Goal: Task Accomplishment & Management: Complete application form

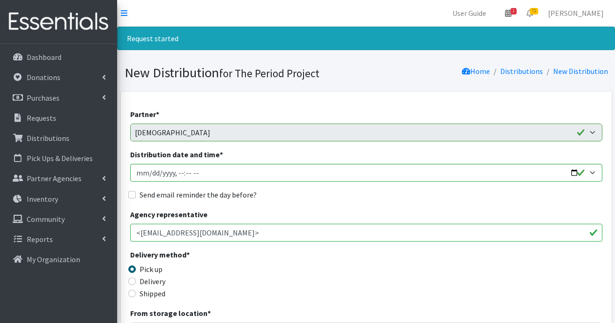
select select "7756"
select select "7757"
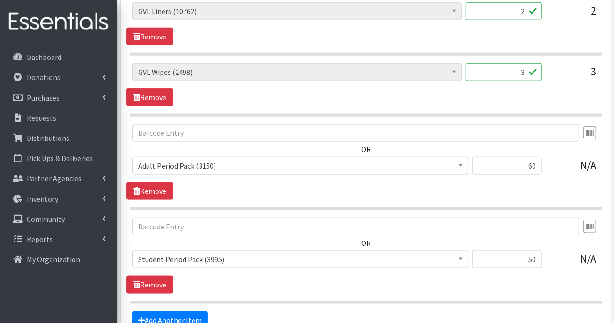
scroll to position [531, 0]
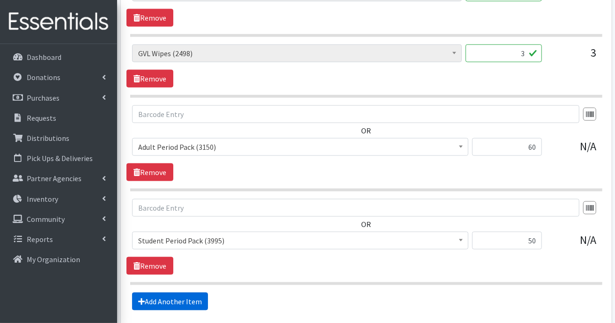
click at [178, 295] on link "Add Another Item" at bounding box center [170, 302] width 76 height 18
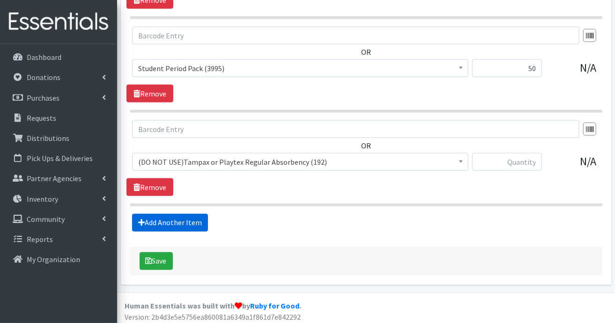
scroll to position [704, 0]
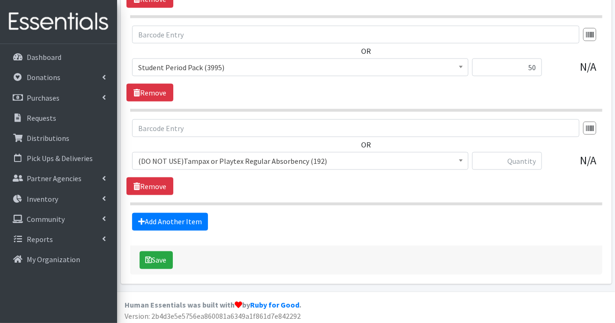
click at [462, 160] on b at bounding box center [461, 161] width 4 height 2
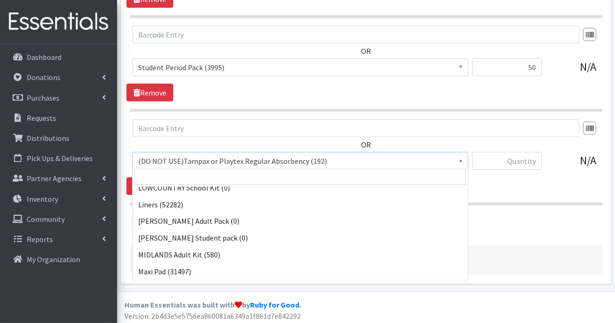
scroll to position [768, 0]
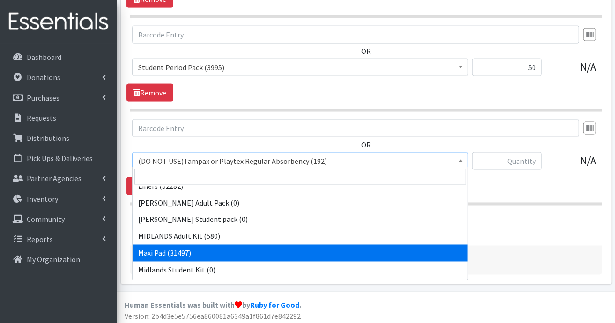
select select "11144"
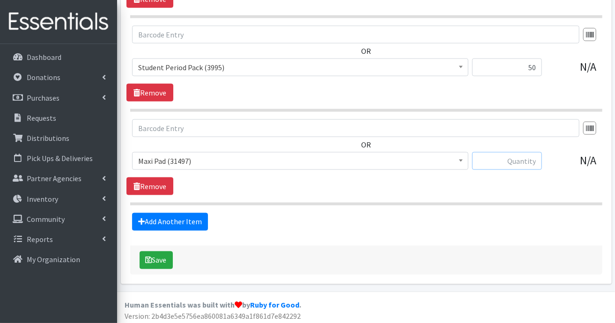
click at [515, 157] on input "text" at bounding box center [507, 161] width 70 height 18
type input "180"
click at [202, 217] on link "Add Another Item" at bounding box center [170, 222] width 76 height 18
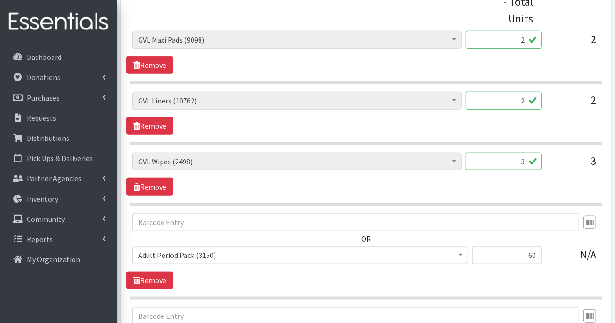
scroll to position [329, 0]
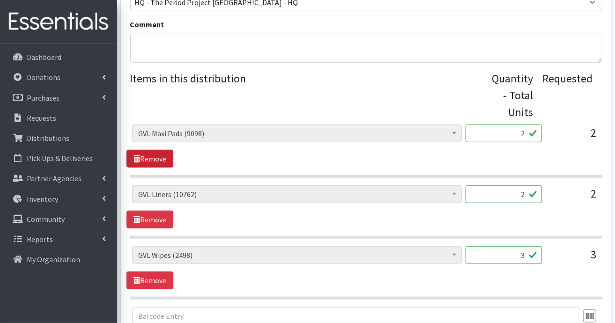
click at [170, 157] on link "Remove" at bounding box center [149, 159] width 47 height 18
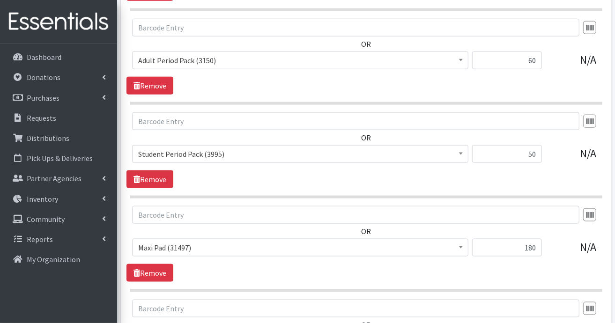
scroll to position [610, 0]
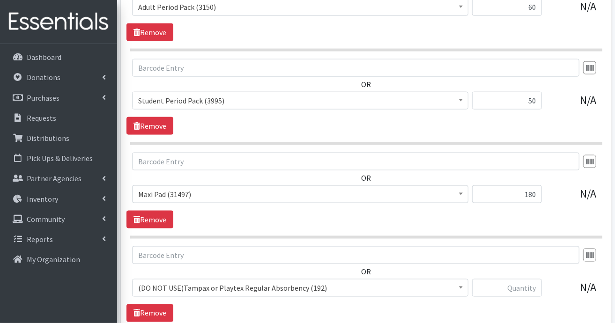
click at [457, 287] on span at bounding box center [460, 287] width 9 height 15
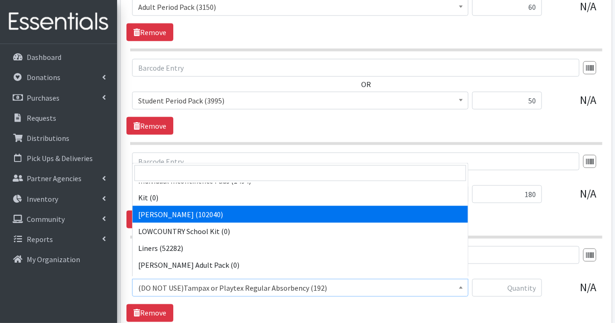
scroll to position [702, 0]
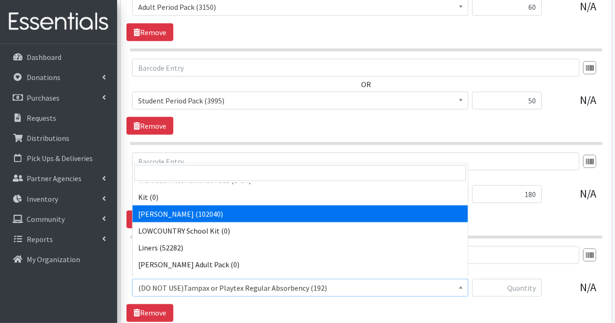
select select "12213"
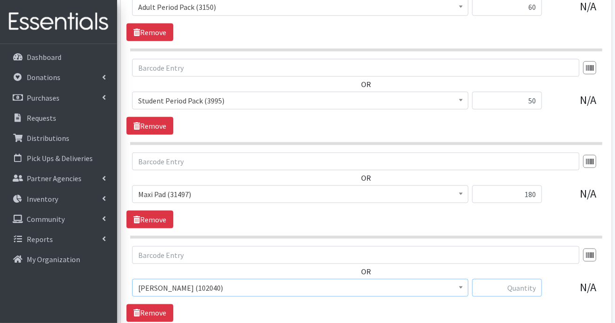
click at [528, 281] on input "text" at bounding box center [507, 288] width 70 height 18
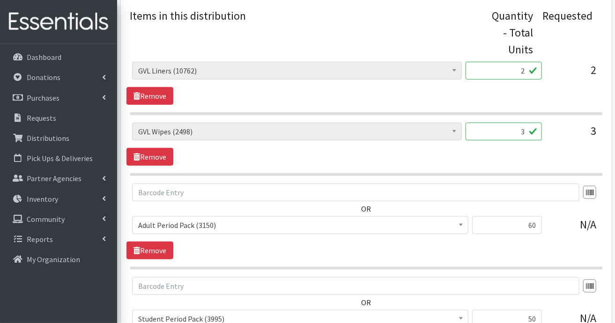
scroll to position [376, 0]
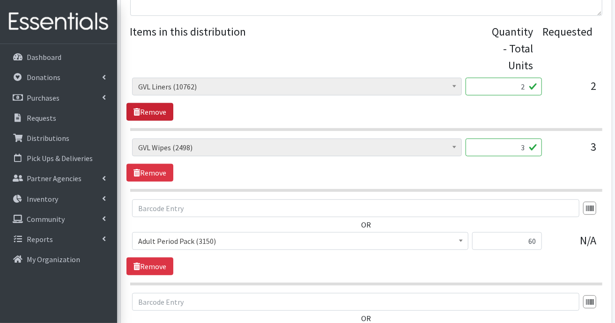
type input "336"
click at [158, 108] on link "Remove" at bounding box center [149, 112] width 47 height 18
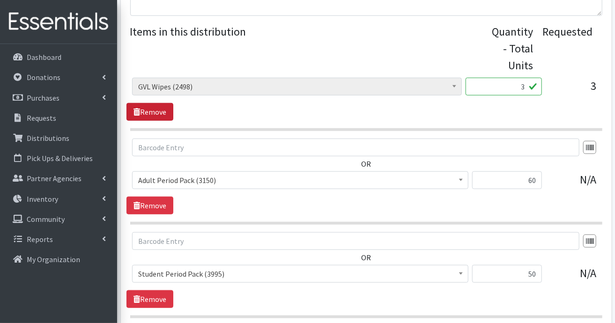
click at [158, 108] on link "Remove" at bounding box center [149, 112] width 47 height 18
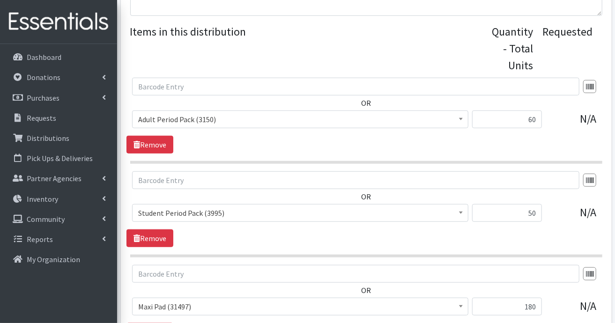
scroll to position [610, 0]
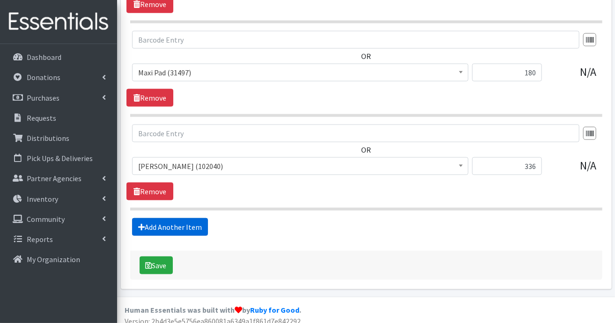
click at [181, 222] on link "Add Another Item" at bounding box center [170, 227] width 76 height 18
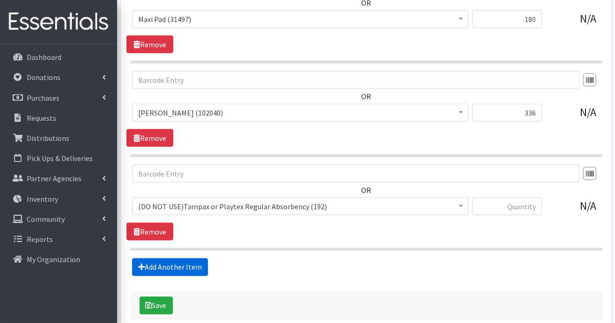
scroll to position [709, 0]
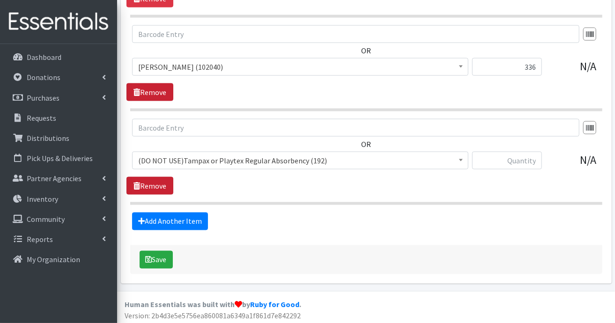
click at [161, 186] on link "Remove" at bounding box center [149, 186] width 47 height 18
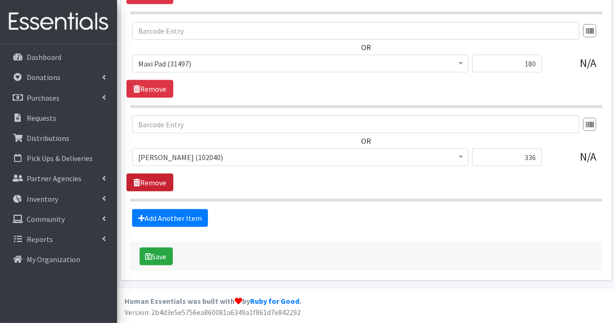
scroll to position [616, 0]
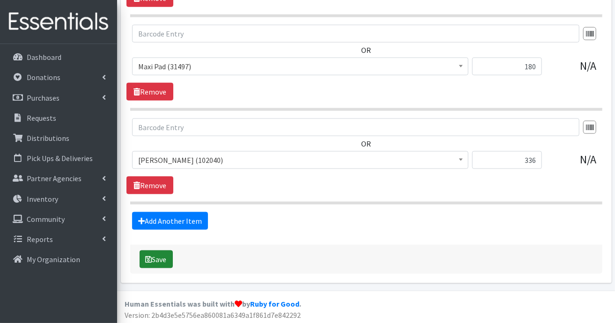
click at [154, 258] on button "Save" at bounding box center [156, 259] width 33 height 18
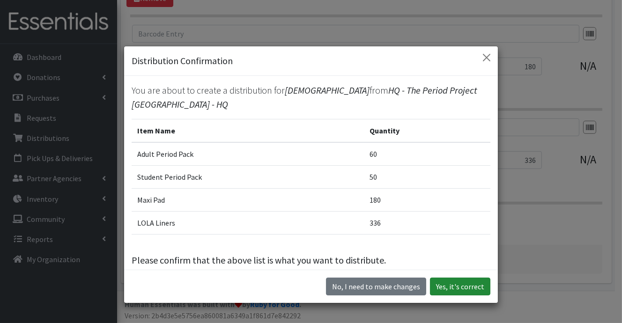
click at [471, 282] on button "Yes, it's correct" at bounding box center [460, 287] width 60 height 18
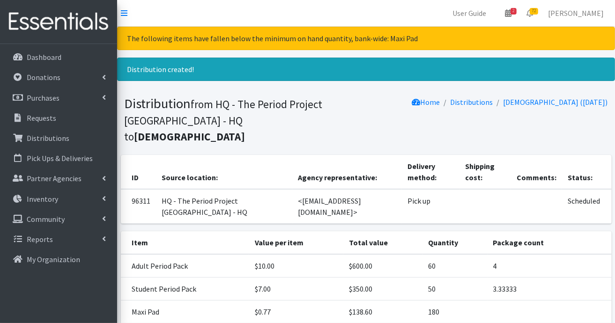
scroll to position [77, 0]
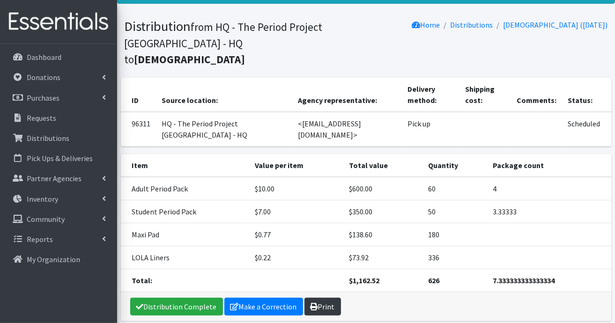
click at [329, 298] on link "Print" at bounding box center [322, 307] width 37 height 18
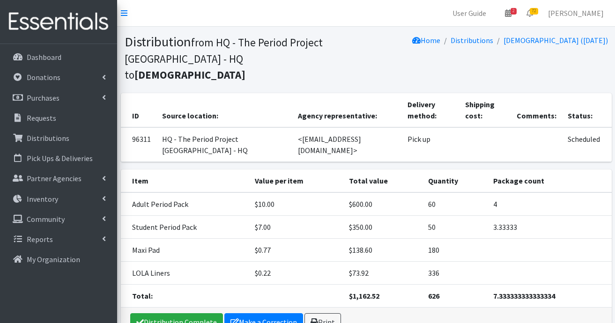
scroll to position [16, 0]
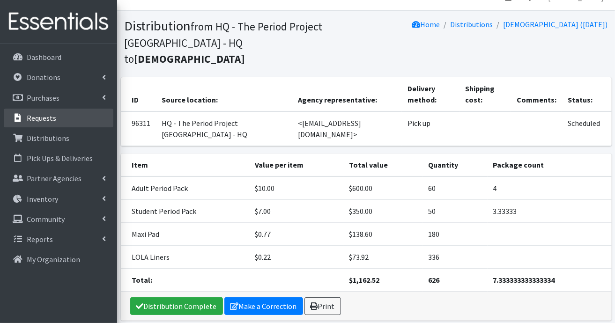
click at [47, 118] on p "Requests" at bounding box center [41, 117] width 29 height 9
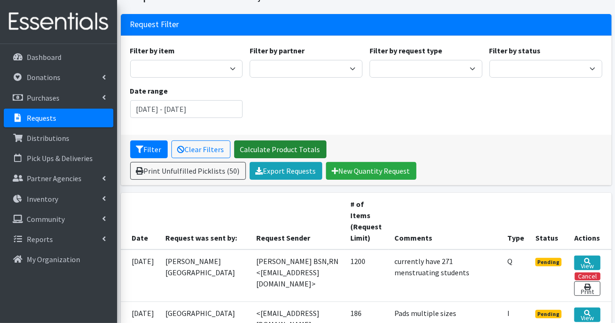
scroll to position [234, 0]
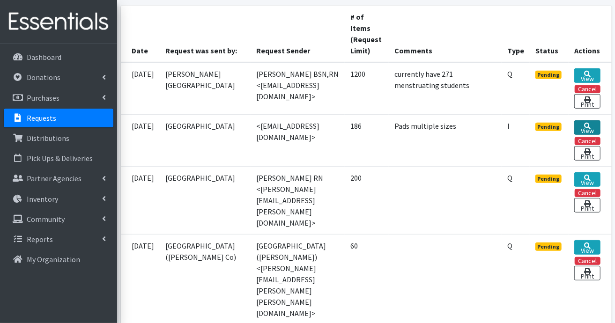
click at [593, 124] on link "View" at bounding box center [587, 127] width 26 height 15
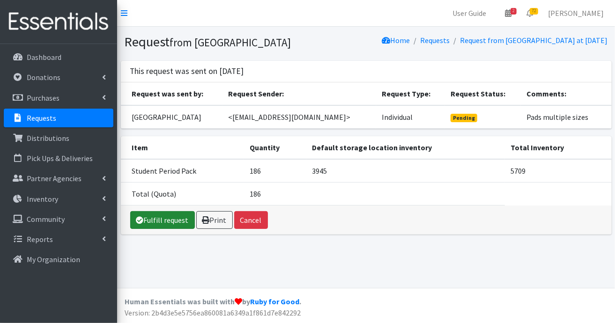
click at [161, 229] on link "Fulfill request" at bounding box center [162, 220] width 65 height 18
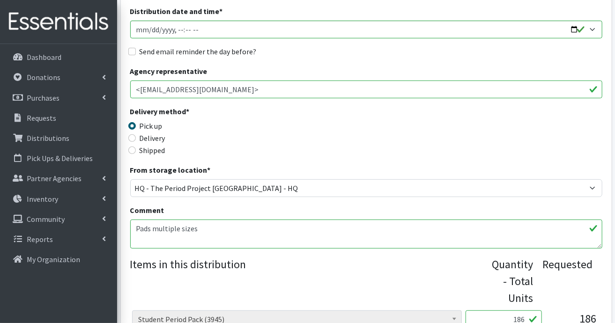
scroll to position [187, 0]
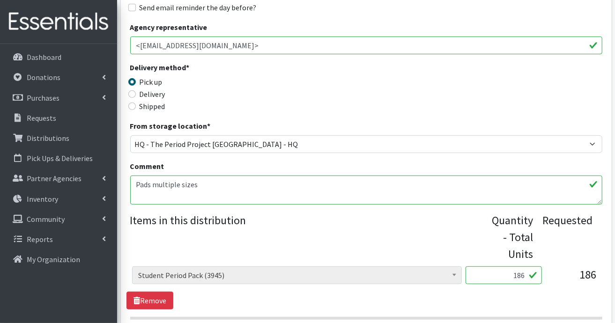
click at [159, 108] on label "Shipped" at bounding box center [153, 106] width 26 height 11
click at [136, 108] on input "Shipped" at bounding box center [131, 106] width 7 height 7
radio input "true"
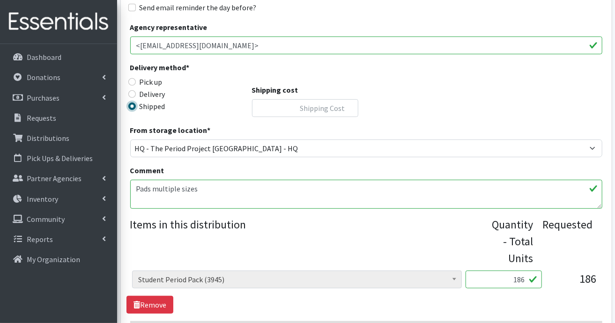
scroll to position [281, 0]
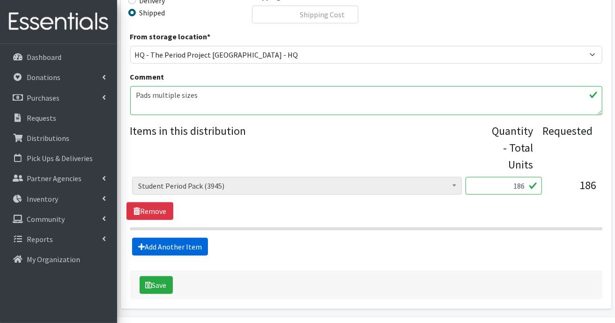
click at [185, 249] on link "Add Another Item" at bounding box center [170, 247] width 76 height 18
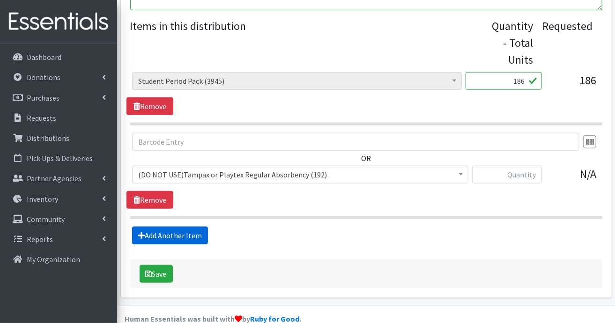
scroll to position [401, 0]
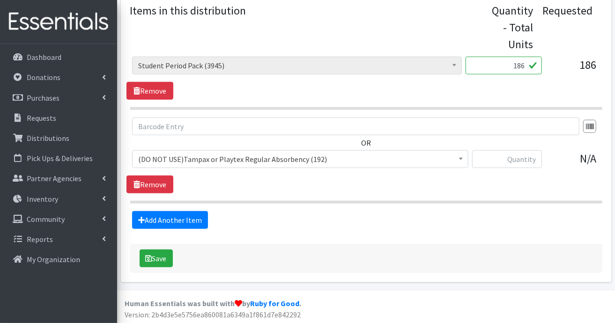
click at [465, 162] on span at bounding box center [460, 158] width 9 height 15
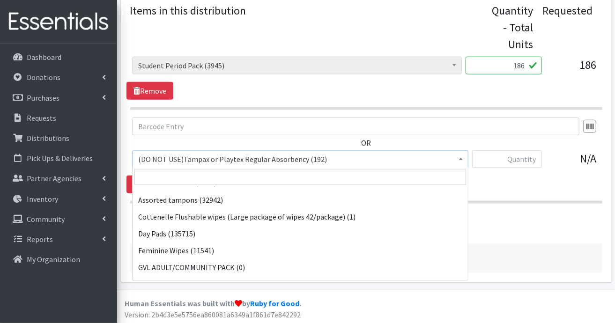
scroll to position [318, 0]
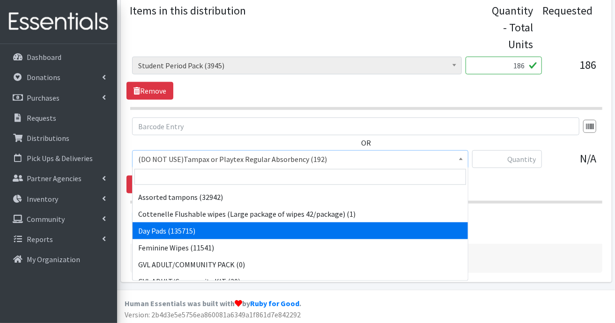
select select "7759"
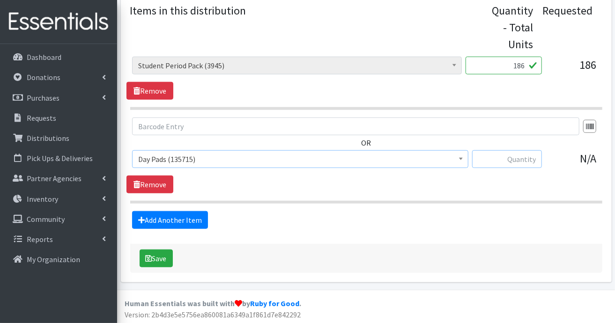
click at [522, 158] on input "text" at bounding box center [507, 159] width 70 height 18
type input "324"
click at [178, 219] on link "Add Another Item" at bounding box center [170, 220] width 76 height 18
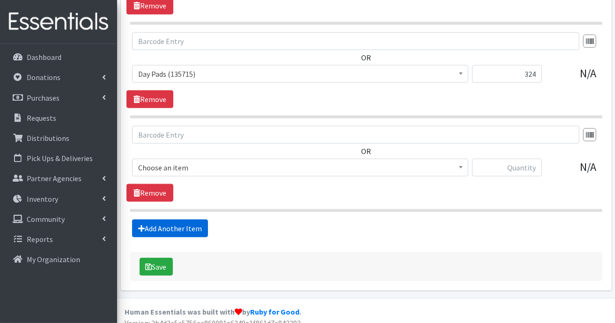
scroll to position [494, 0]
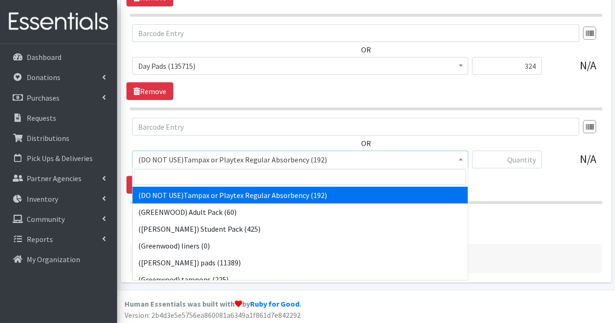
click at [459, 158] on b at bounding box center [461, 159] width 4 height 2
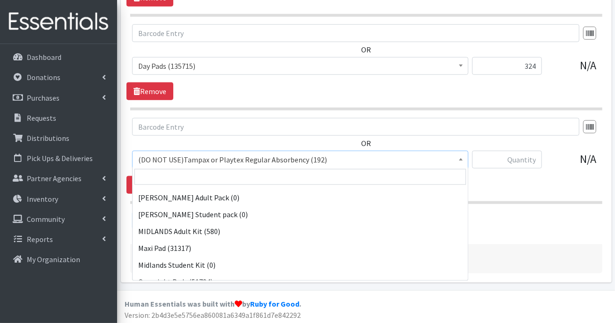
scroll to position [779, 0]
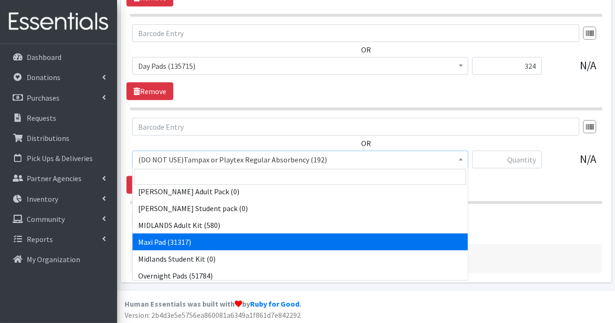
select select "11144"
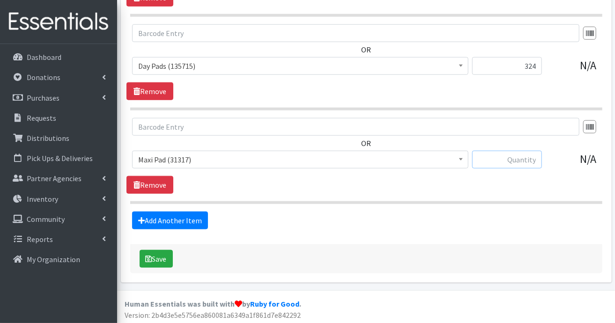
click at [527, 163] on input "text" at bounding box center [507, 160] width 70 height 18
type input "270"
click at [166, 258] on button "Save" at bounding box center [156, 259] width 33 height 18
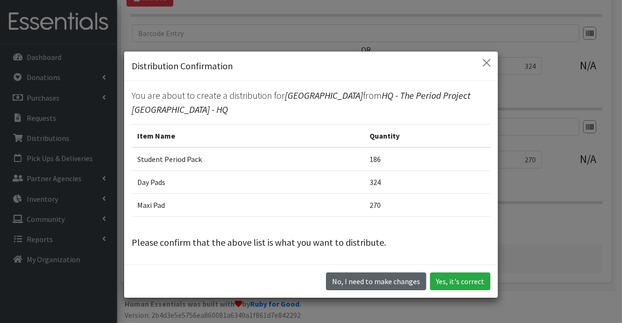
click at [408, 281] on button "No, I need to make changes" at bounding box center [376, 281] width 100 height 18
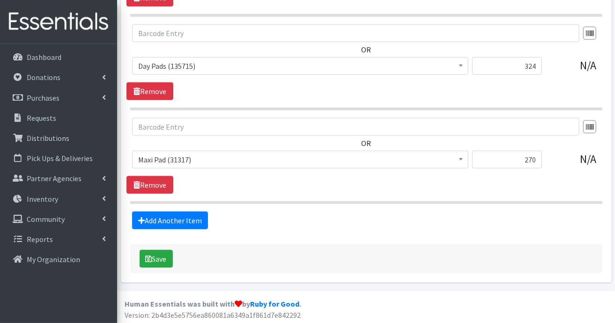
scroll to position [401, 0]
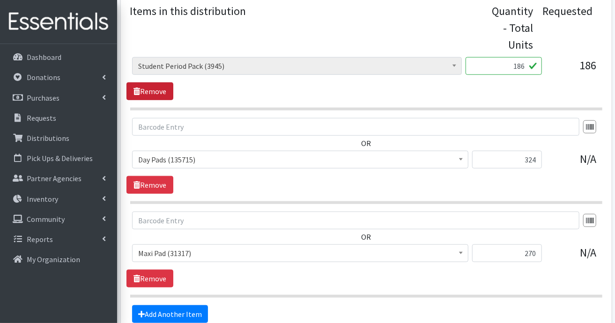
click at [153, 89] on link "Remove" at bounding box center [149, 91] width 47 height 18
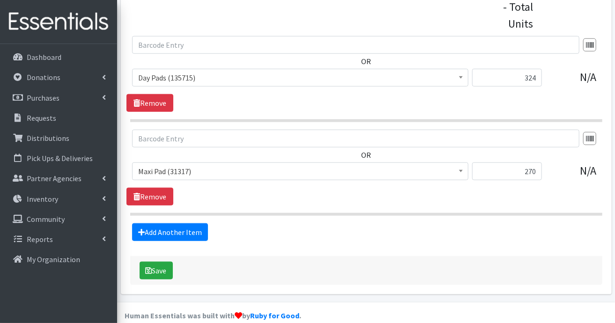
scroll to position [434, 0]
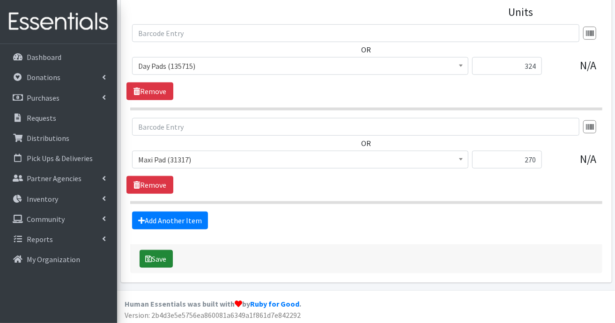
click at [156, 258] on button "Save" at bounding box center [156, 259] width 33 height 18
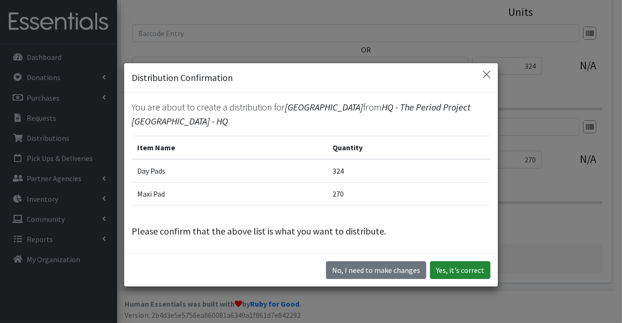
click at [452, 268] on button "Yes, it's correct" at bounding box center [460, 270] width 60 height 18
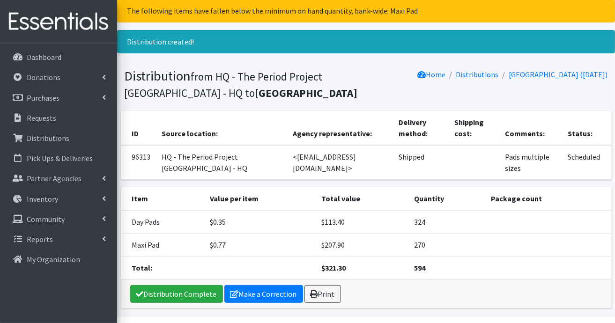
scroll to position [54, 0]
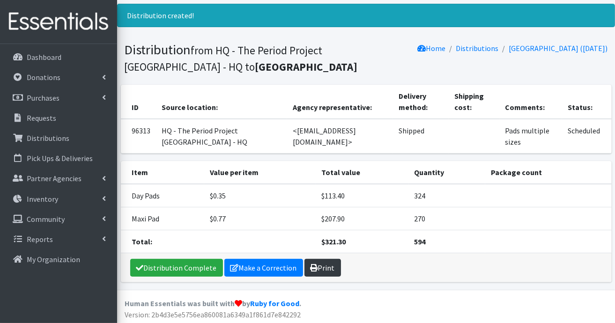
click at [320, 266] on link "Print" at bounding box center [322, 268] width 37 height 18
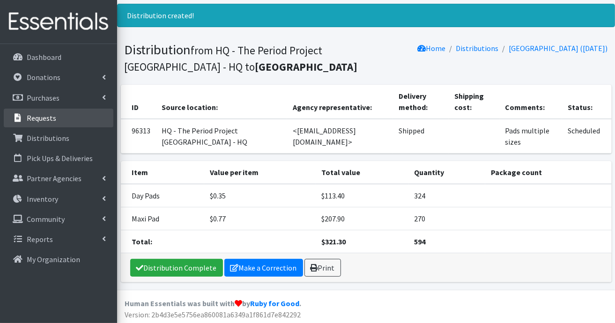
click at [61, 119] on link "Requests" at bounding box center [59, 118] width 110 height 19
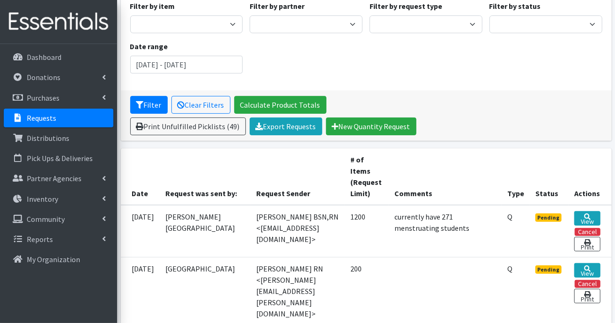
scroll to position [140, 0]
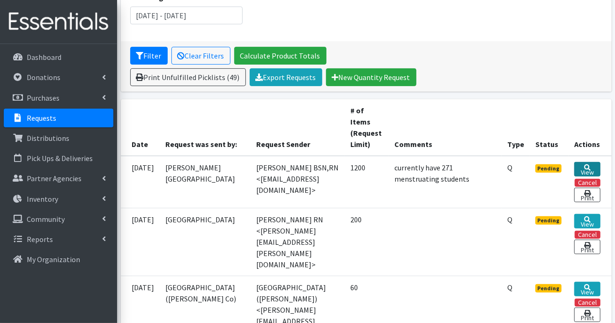
click at [587, 169] on link "View" at bounding box center [587, 169] width 26 height 15
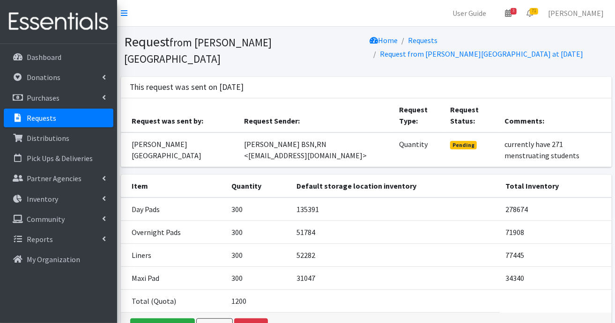
scroll to position [47, 0]
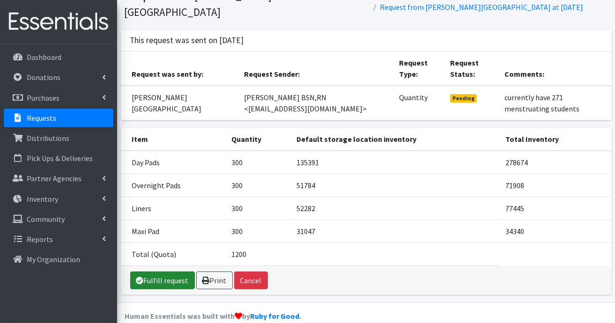
click at [167, 272] on link "Fulfill request" at bounding box center [162, 281] width 65 height 18
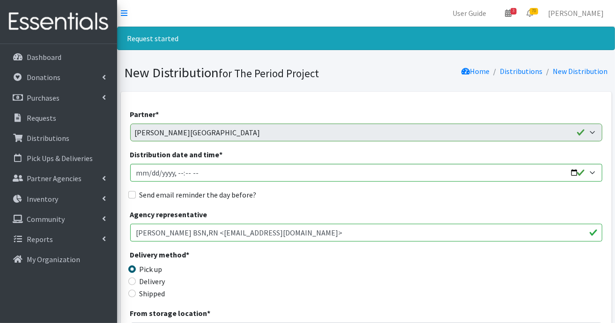
click at [145, 293] on label "Shipped" at bounding box center [153, 293] width 26 height 11
click at [136, 293] on input "Shipped" at bounding box center [131, 293] width 7 height 7
radio input "true"
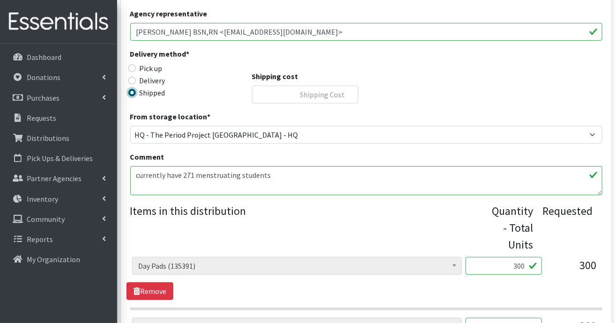
scroll to position [328, 0]
